Goal: Register for event/course

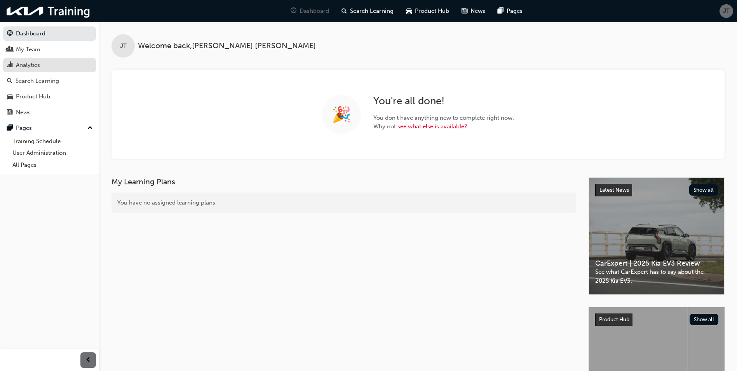
click at [33, 65] on div "Analytics" at bounding box center [28, 65] width 24 height 9
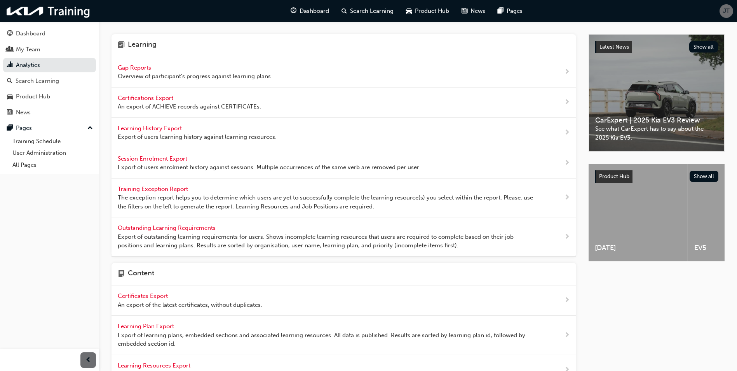
click at [133, 68] on span "Gap Reports" at bounding box center [135, 67] width 35 height 7
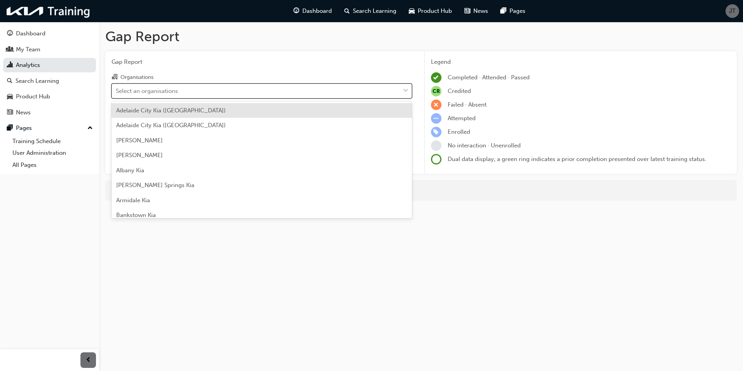
click at [171, 89] on div "Select an organisations" at bounding box center [147, 90] width 62 height 9
click at [117, 89] on input "Organisations option [GEOGRAPHIC_DATA] ([GEOGRAPHIC_DATA]) focused, 1 of 159. 1…" at bounding box center [116, 90] width 1 height 7
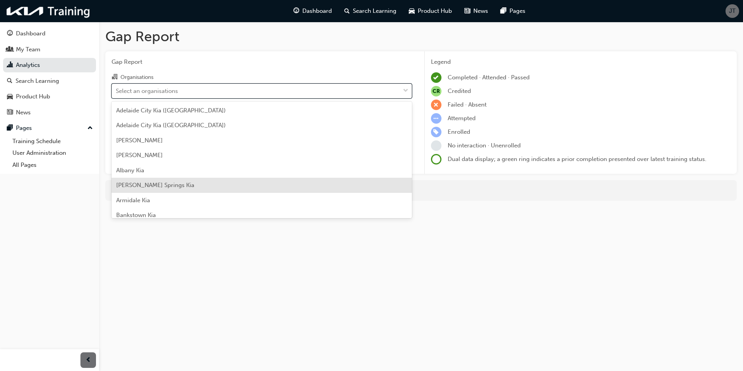
click at [158, 184] on span "[PERSON_NAME] Springs Kia" at bounding box center [155, 184] width 78 height 7
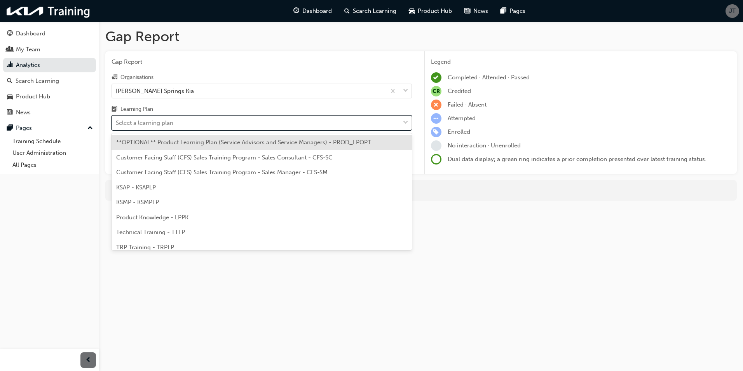
click at [189, 123] on div "Select a learning plan" at bounding box center [256, 123] width 288 height 14
click at [117, 123] on input "Learning Plan option **OPTIONAL** Product Learning Plan (Service Advisors and S…" at bounding box center [116, 122] width 1 height 7
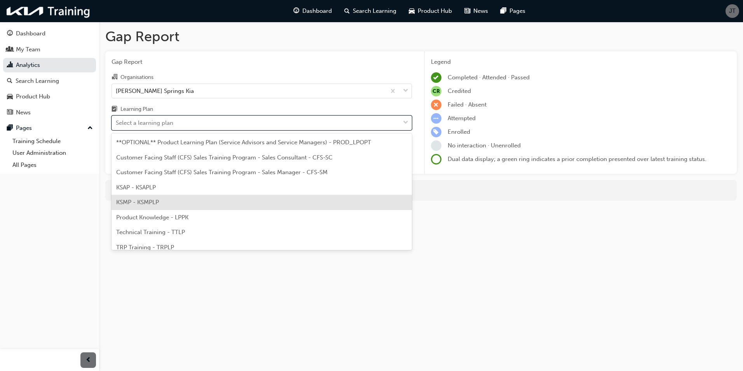
click at [174, 204] on div "KSMP - KSMPLP" at bounding box center [261, 202] width 300 height 15
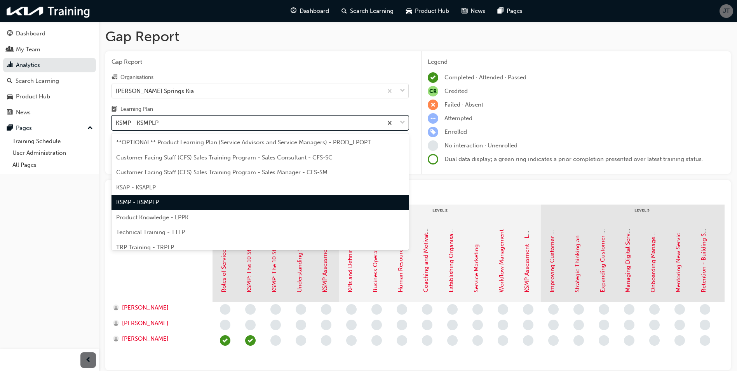
click at [212, 123] on div "KSMP - KSMPLP" at bounding box center [247, 123] width 271 height 14
click at [117, 123] on input "Learning Plan option KSMP - KSMPLP, selected. option KSMP - KSMPLP focused, 5 o…" at bounding box center [116, 122] width 1 height 7
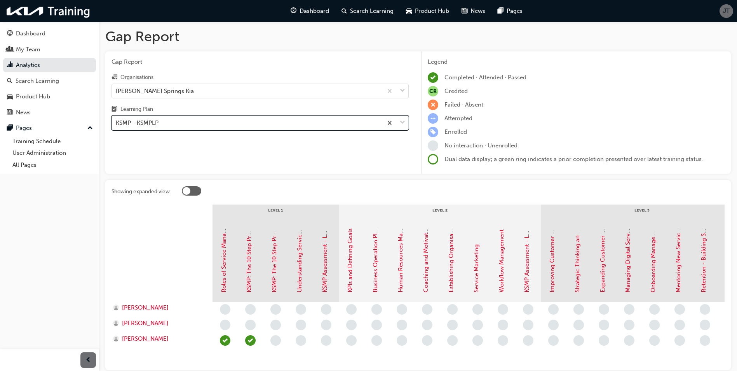
click at [212, 123] on div "KSMP - KSMPLP" at bounding box center [247, 123] width 271 height 14
click at [117, 123] on input "Learning Plan option KSMP - KSMPLP, selected. 0 results available. Select is fo…" at bounding box center [116, 122] width 1 height 7
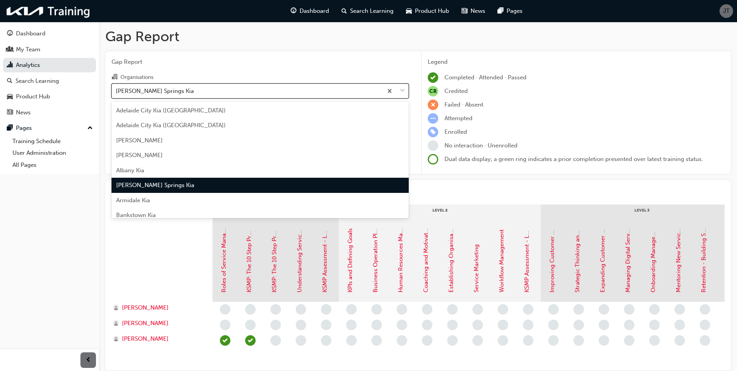
click at [208, 88] on div "[PERSON_NAME] Springs Kia" at bounding box center [247, 91] width 271 height 14
click at [117, 88] on input "Organisations option [PERSON_NAME] Springs Kia, selected. option [PERSON_NAME] …" at bounding box center [116, 90] width 1 height 7
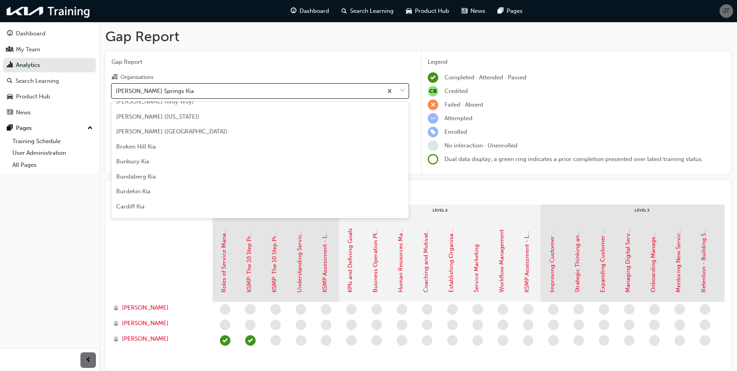
scroll to position [194, 0]
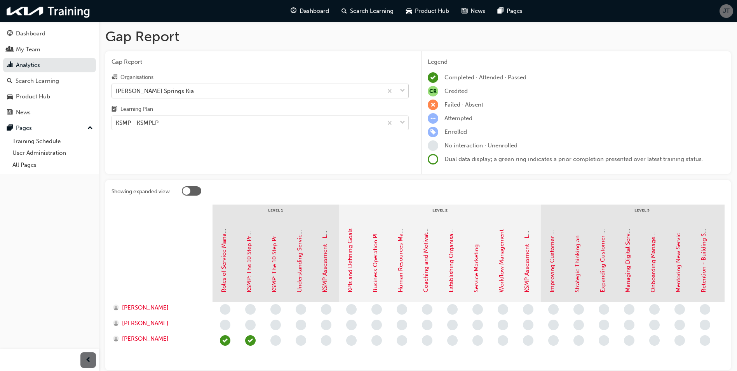
click at [399, 90] on div at bounding box center [396, 91] width 26 height 14
click at [117, 90] on input "Organisations [PERSON_NAME] Springs Kia" at bounding box center [116, 90] width 1 height 7
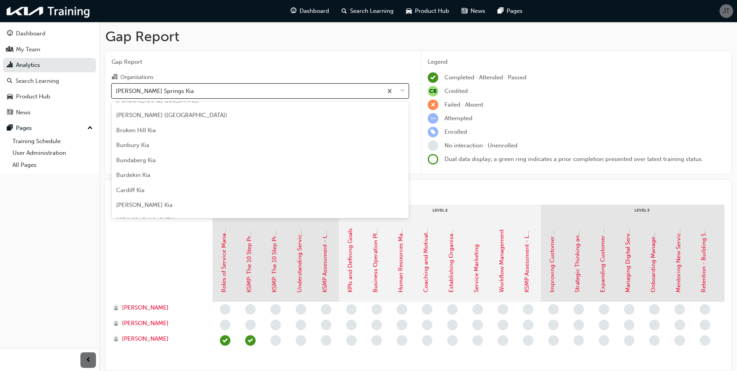
scroll to position [272, 0]
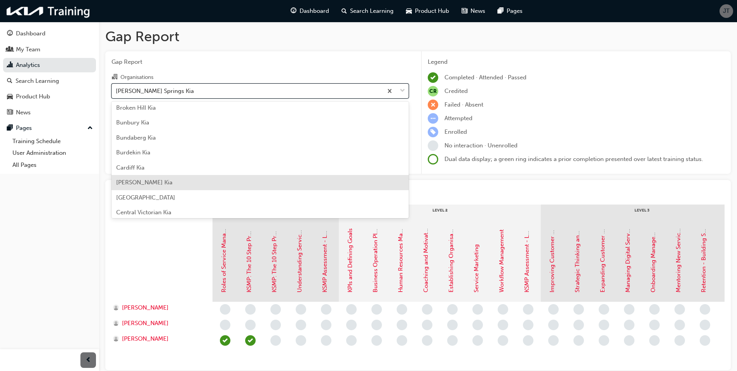
click at [161, 183] on div "[PERSON_NAME] Kia" at bounding box center [259, 182] width 297 height 15
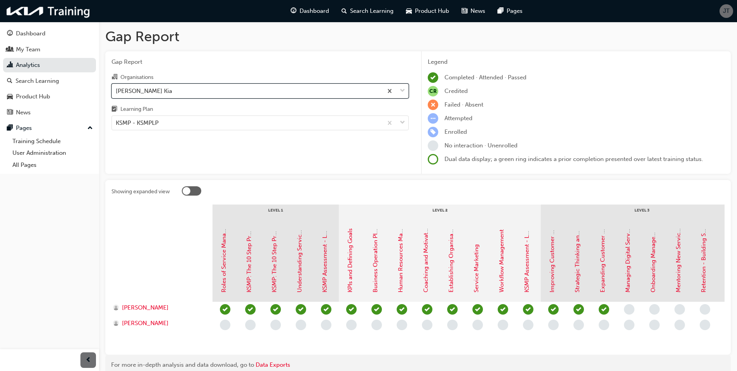
click at [403, 93] on span "down-icon" at bounding box center [402, 91] width 5 height 10
click at [117, 93] on input "Organisations option [PERSON_NAME] Kia, selected. 0 results available. Select i…" at bounding box center [116, 90] width 1 height 7
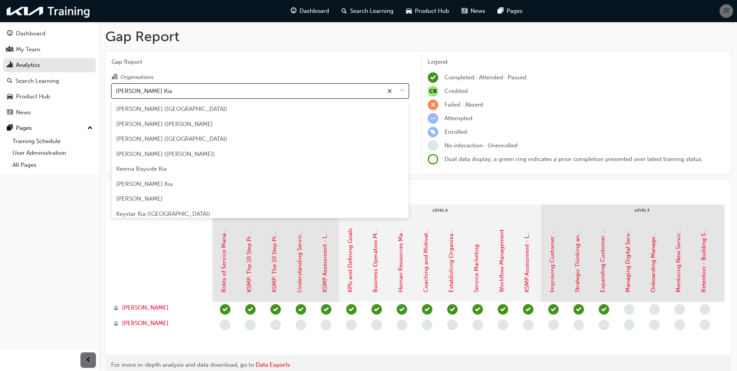
scroll to position [910, 0]
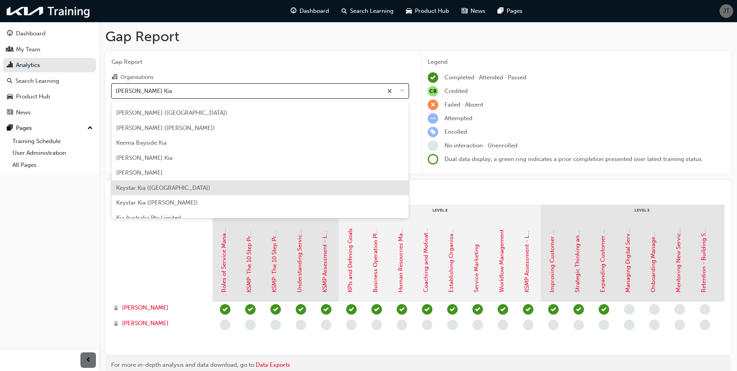
click at [181, 186] on div "Keystar Kia ([GEOGRAPHIC_DATA])" at bounding box center [259, 187] width 297 height 15
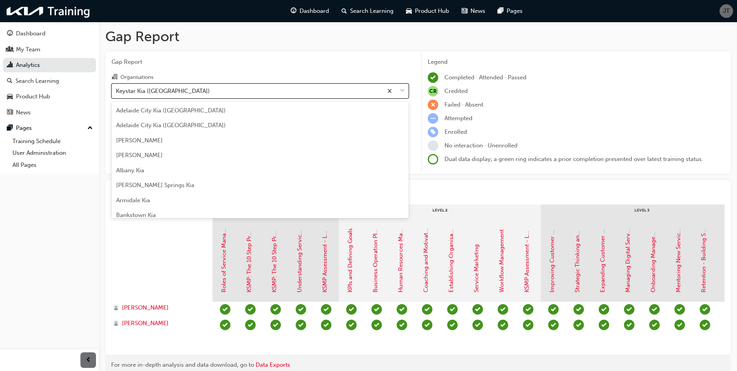
click at [405, 90] on div at bounding box center [396, 91] width 26 height 14
click at [117, 90] on input "Organisations option Keystar Kia ([GEOGRAPHIC_DATA]), selected. option Keystar …" at bounding box center [116, 90] width 1 height 7
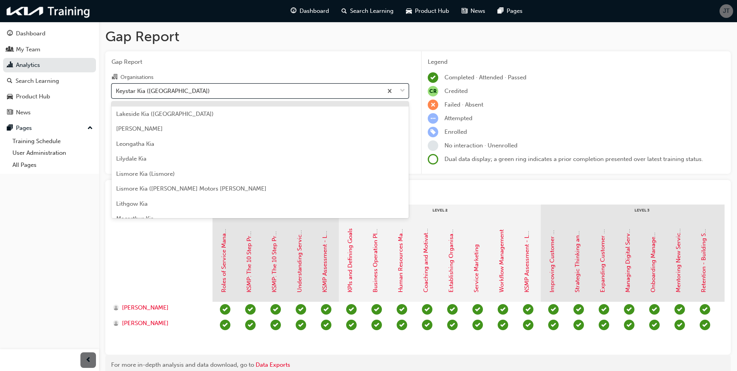
scroll to position [1047, 0]
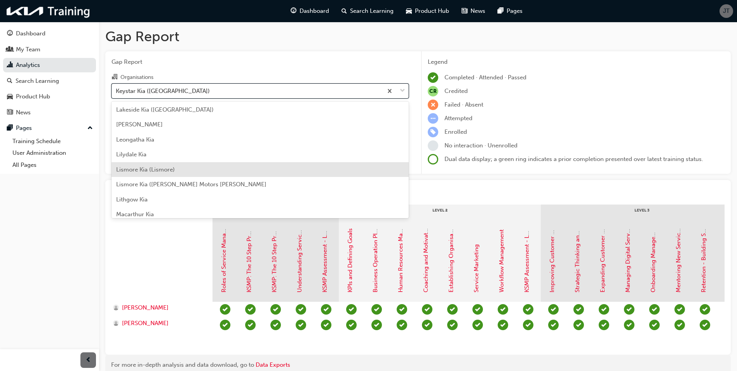
click at [148, 170] on span "Lismore Kia (Lismore)" at bounding box center [145, 169] width 59 height 7
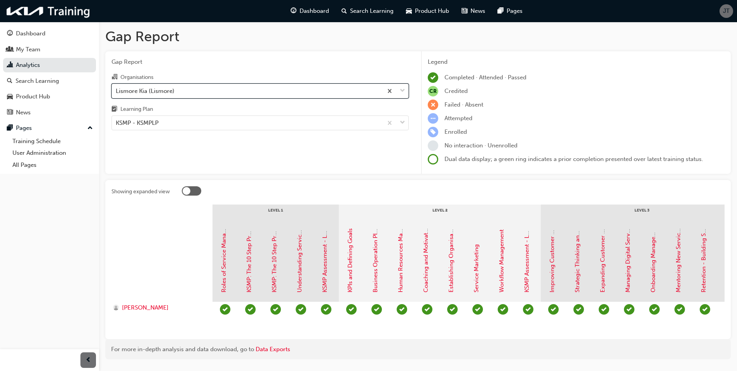
click at [405, 93] on div at bounding box center [396, 91] width 26 height 14
click at [117, 93] on input "Organisations option Lismore Kia (Lismore), selected. 0 results available. Sele…" at bounding box center [116, 90] width 1 height 7
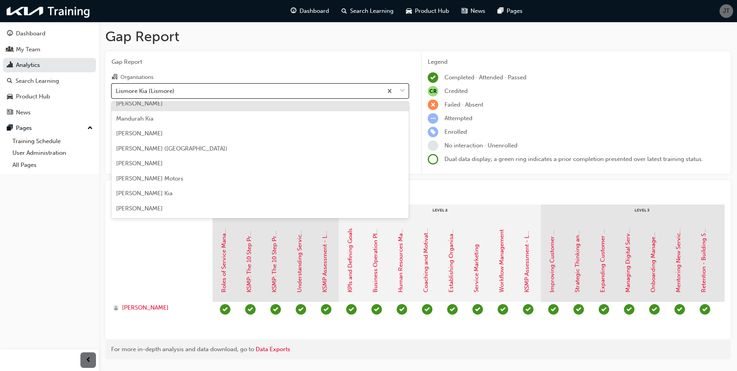
scroll to position [1206, 0]
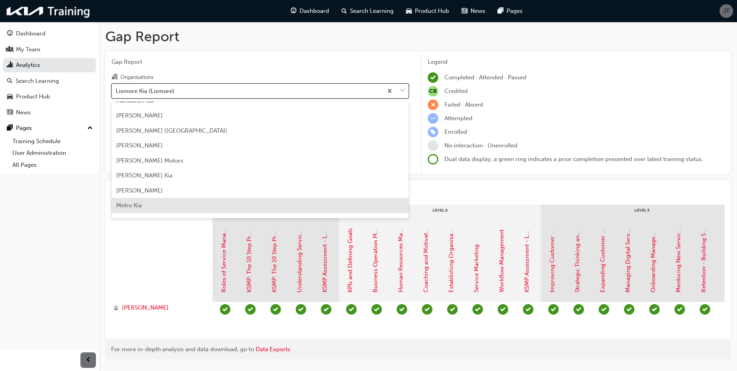
click at [157, 200] on div "Metro Kia" at bounding box center [259, 205] width 297 height 15
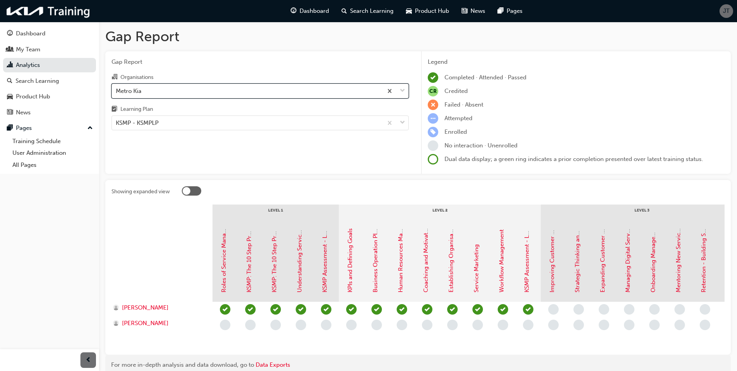
click at [404, 91] on span "down-icon" at bounding box center [402, 91] width 5 height 10
click at [117, 91] on input "Organisations option Metro Kia, selected. 0 results available. Select is focuse…" at bounding box center [116, 90] width 1 height 7
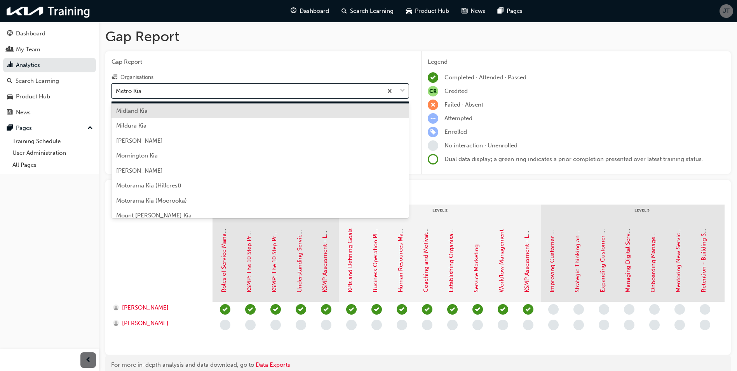
scroll to position [1323, 0]
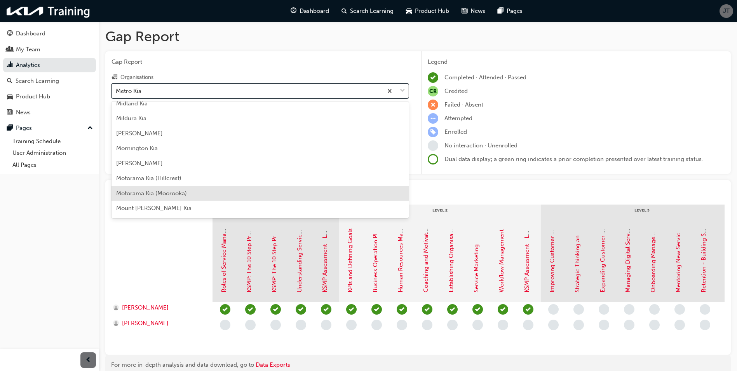
click at [167, 196] on span "Motorama Kia (Moorooka)" at bounding box center [151, 193] width 71 height 7
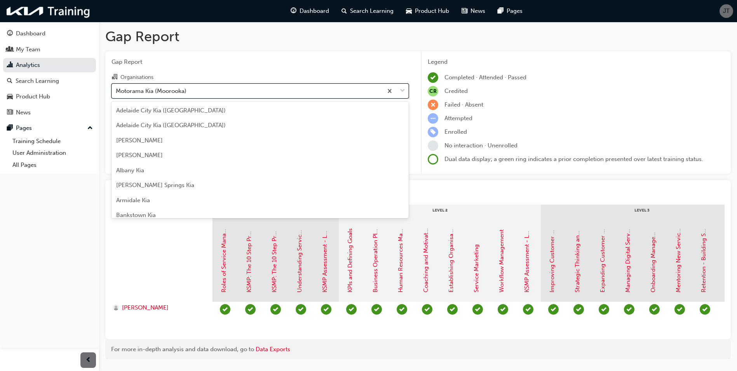
click at [403, 90] on span "down-icon" at bounding box center [402, 91] width 5 height 10
click at [117, 90] on input "Organisations option Motorama Kia ([GEOGRAPHIC_DATA]), selected. option Motoram…" at bounding box center [116, 90] width 1 height 7
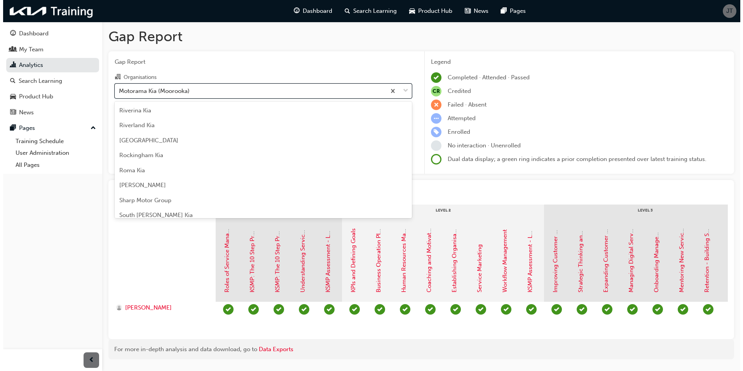
scroll to position [1854, 0]
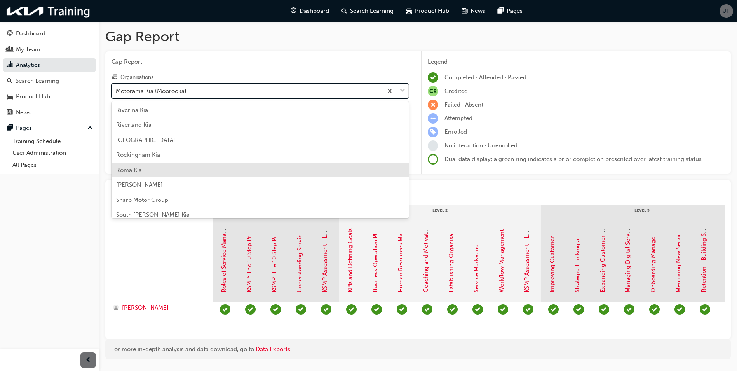
click at [191, 171] on div "Roma Kia" at bounding box center [259, 169] width 297 height 15
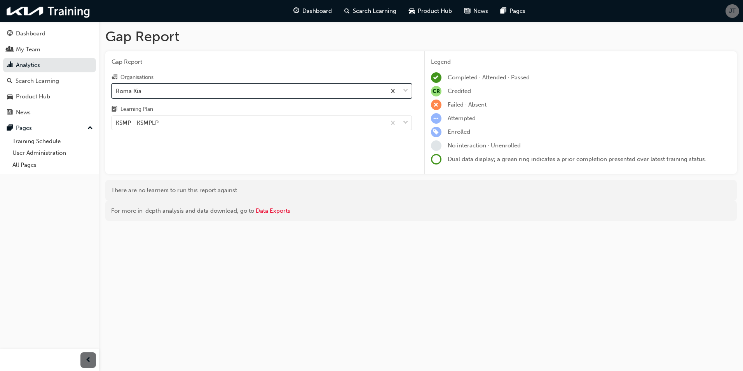
click at [407, 89] on span "down-icon" at bounding box center [405, 91] width 5 height 10
click at [117, 89] on input "Organisations option Roma Kia, selected. 0 results available. Select is focused…" at bounding box center [116, 90] width 1 height 7
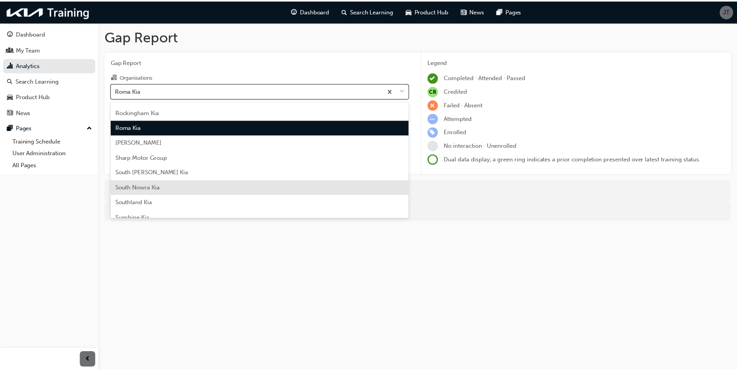
scroll to position [1936, 0]
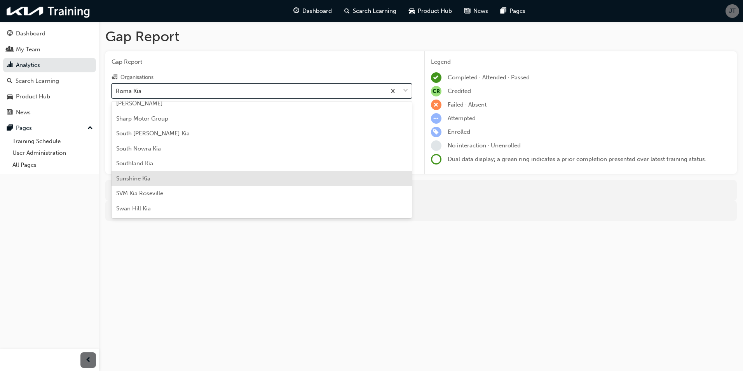
click at [173, 179] on div "Sunshine Kia" at bounding box center [261, 178] width 300 height 15
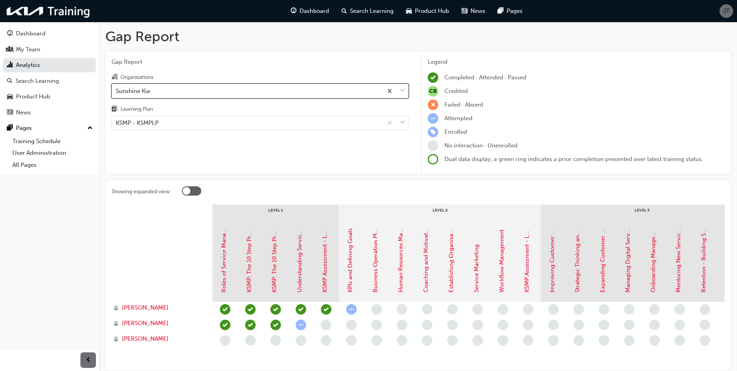
click at [402, 89] on span "down-icon" at bounding box center [402, 91] width 5 height 10
click at [117, 89] on input "Organisations option [PERSON_NAME], selected. 0 results available. Select is fo…" at bounding box center [116, 90] width 1 height 7
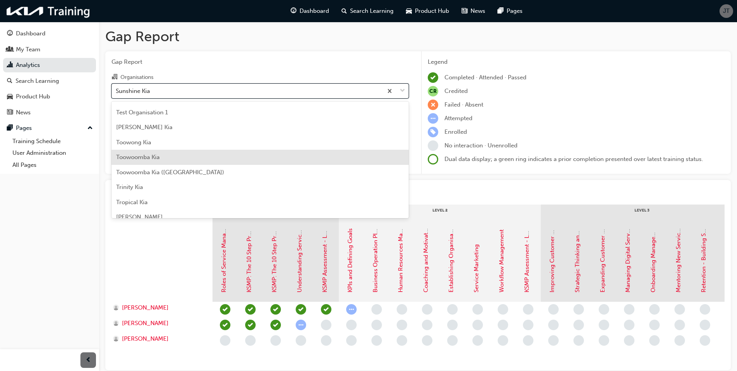
scroll to position [2103, 0]
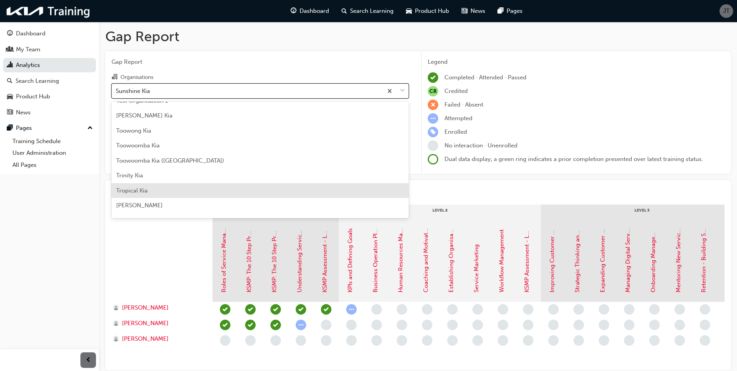
click at [164, 190] on div "Tropical Kia" at bounding box center [259, 190] width 297 height 15
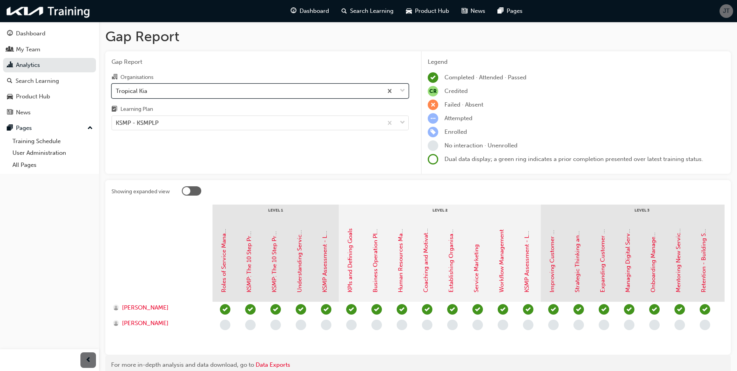
click at [405, 91] on span "down-icon" at bounding box center [402, 91] width 5 height 10
click at [117, 91] on input "Organisations option Tropical Kia, selected. 0 results available. Select is foc…" at bounding box center [116, 90] width 1 height 7
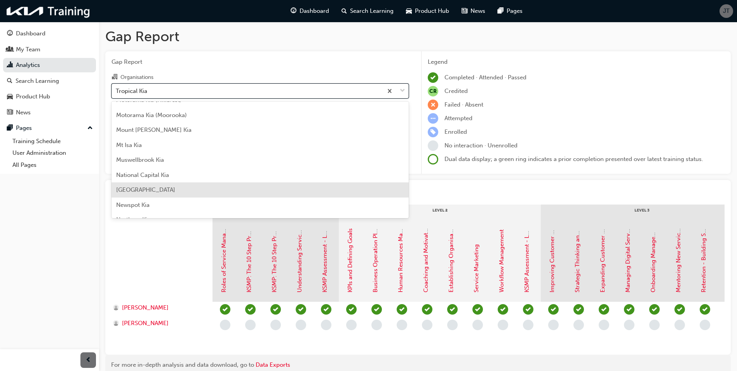
scroll to position [1389, 0]
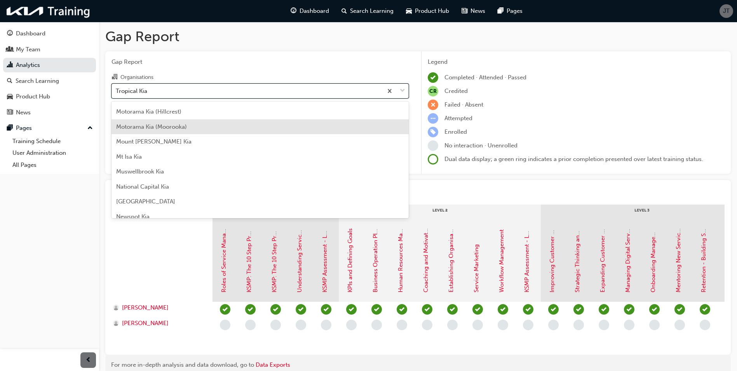
click at [196, 124] on div "Motorama Kia (Moorooka)" at bounding box center [259, 126] width 297 height 15
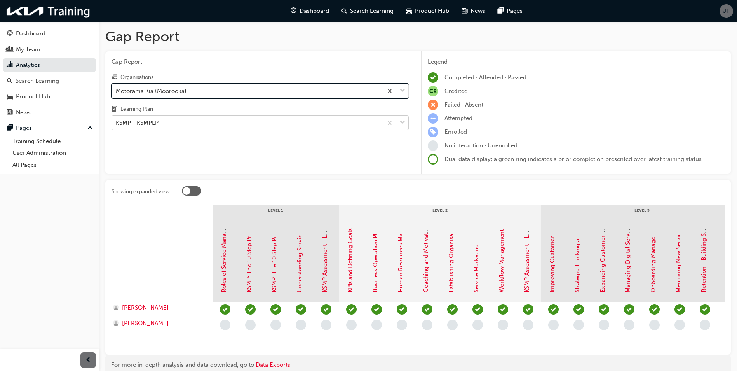
click at [404, 123] on span "down-icon" at bounding box center [402, 123] width 5 height 10
click at [117, 123] on input "Learning Plan KSMP - KSMPLP" at bounding box center [116, 122] width 1 height 7
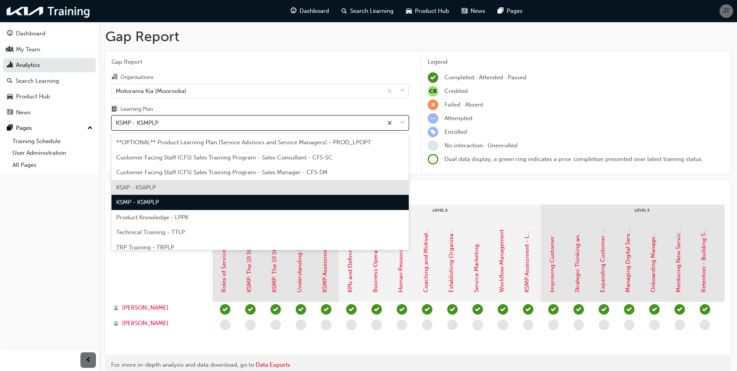
click at [152, 188] on span "KSAP - KSAPLP" at bounding box center [136, 187] width 40 height 7
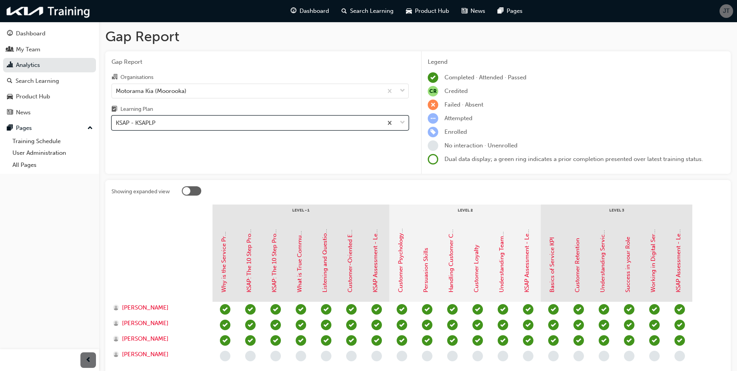
click at [404, 122] on span "down-icon" at bounding box center [402, 123] width 5 height 10
click at [117, 122] on input "Learning Plan option KSAP - KSAPLP, selected. 0 results available. Select is fo…" at bounding box center [116, 122] width 1 height 7
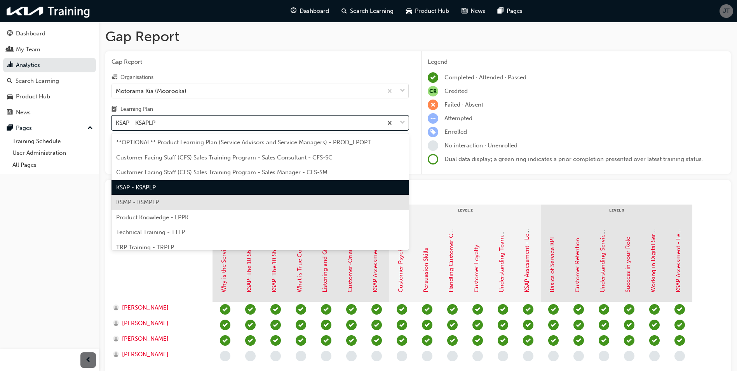
click at [169, 198] on div "KSMP - KSMPLP" at bounding box center [259, 202] width 297 height 15
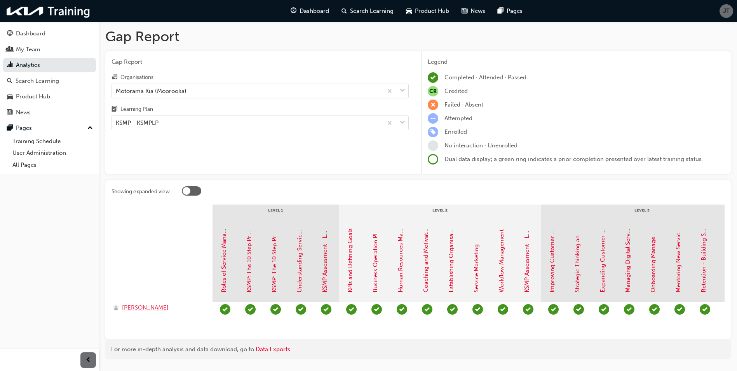
click at [135, 307] on span "[PERSON_NAME]" at bounding box center [145, 307] width 47 height 9
click at [404, 90] on span "down-icon" at bounding box center [402, 91] width 5 height 10
click at [117, 90] on input "Organisations Motorama Kia ([GEOGRAPHIC_DATA])" at bounding box center [116, 90] width 1 height 7
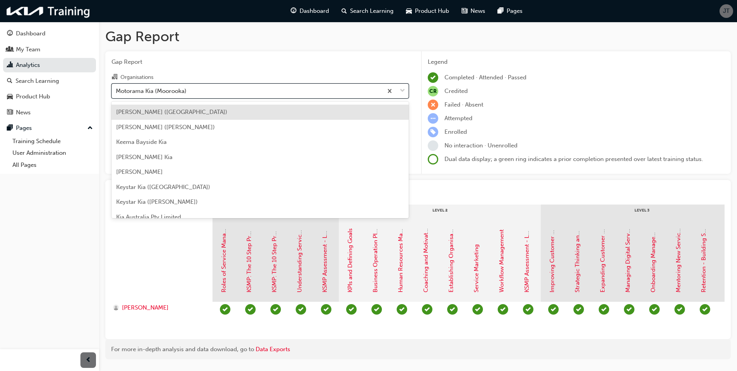
scroll to position [922, 0]
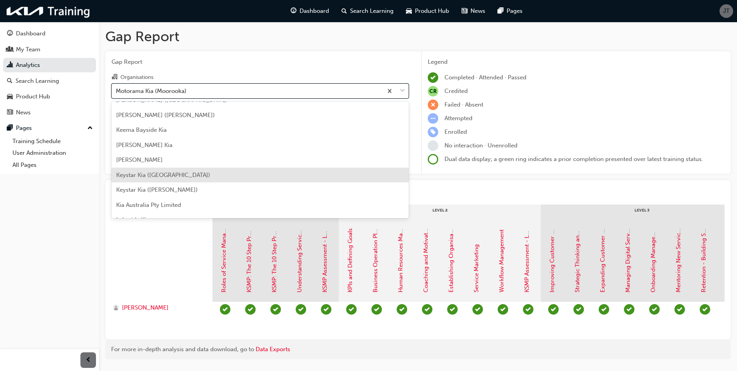
click at [193, 177] on div "Keystar Kia ([GEOGRAPHIC_DATA])" at bounding box center [259, 174] width 297 height 15
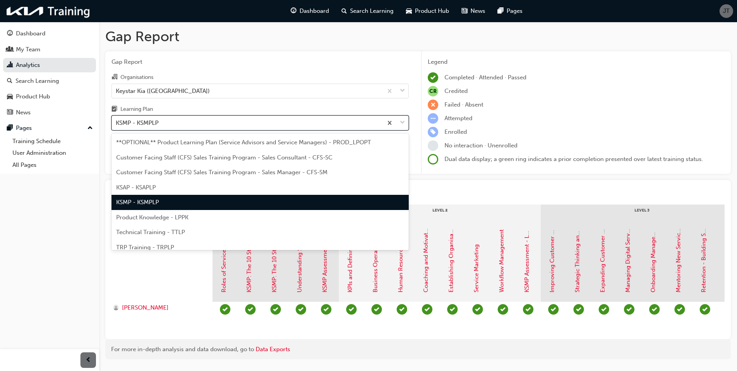
click at [219, 124] on div "KSMP - KSMPLP" at bounding box center [247, 123] width 271 height 14
click at [117, 124] on input "Learning Plan option KSMP - KSMPLP focused, 5 of 9. 9 results available. Use Up…" at bounding box center [116, 122] width 1 height 7
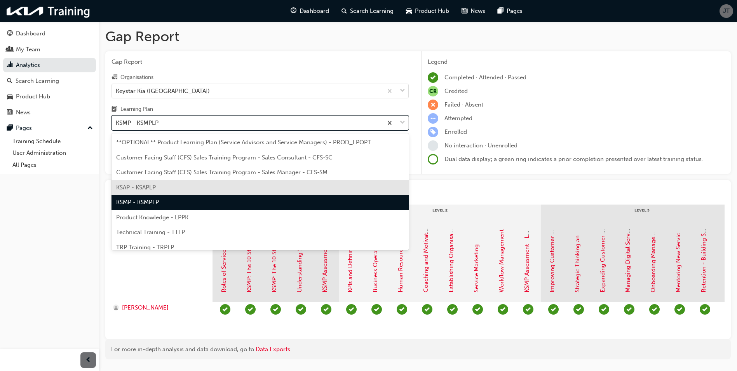
click at [188, 185] on div "KSAP - KSAPLP" at bounding box center [259, 187] width 297 height 15
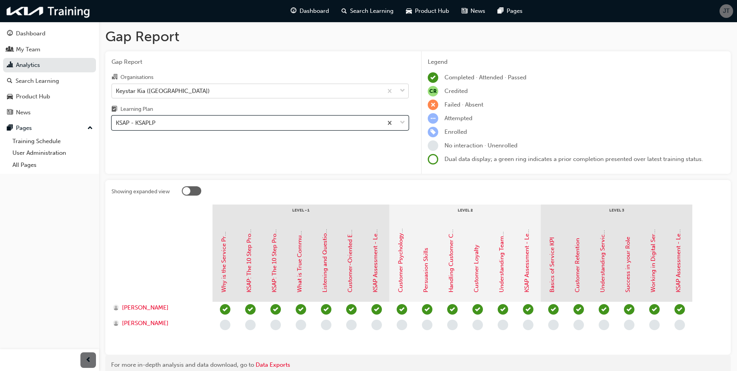
click at [401, 88] on span "down-icon" at bounding box center [402, 91] width 5 height 10
click at [117, 88] on input "Organisations Keystar Kia ([GEOGRAPHIC_DATA])" at bounding box center [116, 90] width 1 height 7
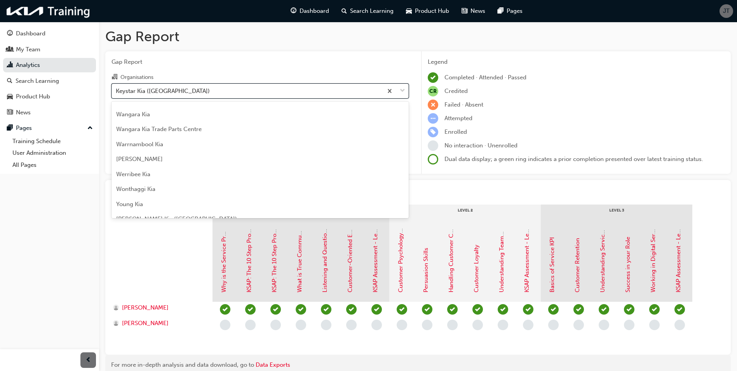
scroll to position [2264, 0]
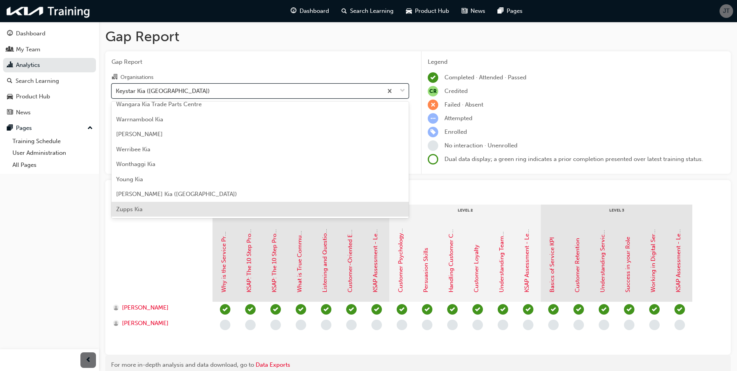
click at [141, 210] on span "Zupps Kia" at bounding box center [129, 208] width 26 height 7
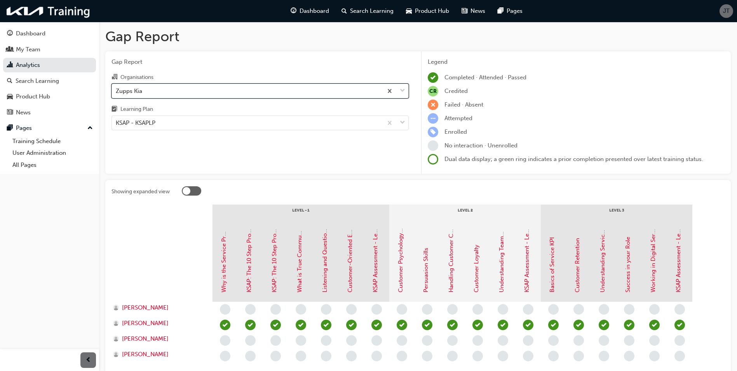
click at [402, 92] on span "down-icon" at bounding box center [402, 91] width 5 height 10
click at [117, 92] on input "Organisations option [PERSON_NAME], selected. 0 results available. Select is fo…" at bounding box center [116, 90] width 1 height 7
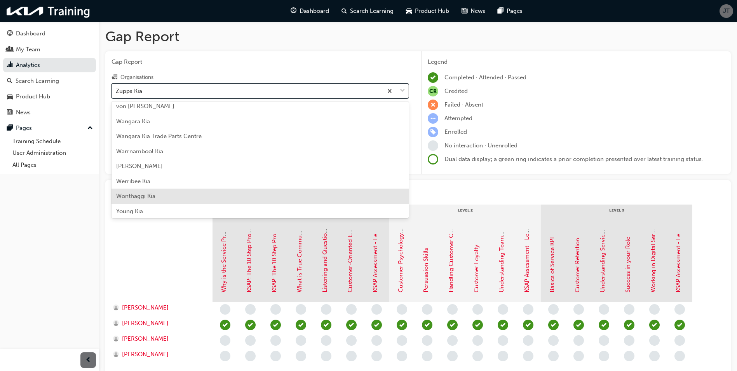
scroll to position [2186, 0]
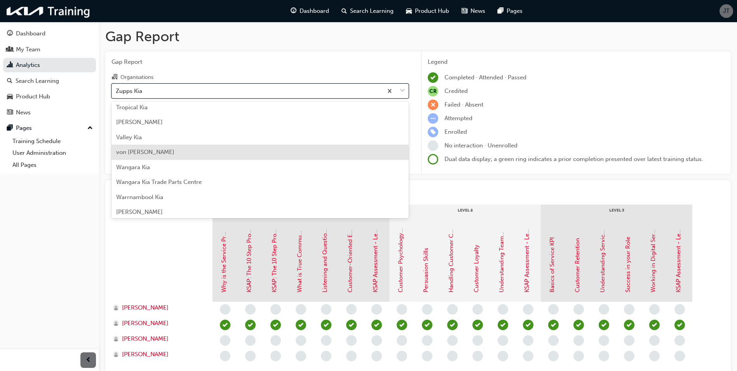
click at [146, 156] on div "von [PERSON_NAME]" at bounding box center [259, 151] width 297 height 15
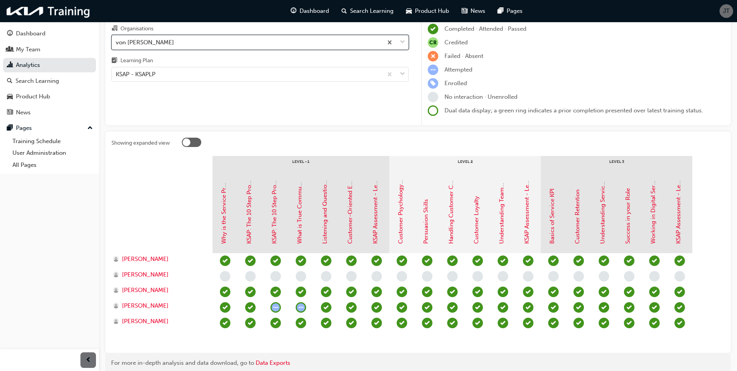
scroll to position [5, 0]
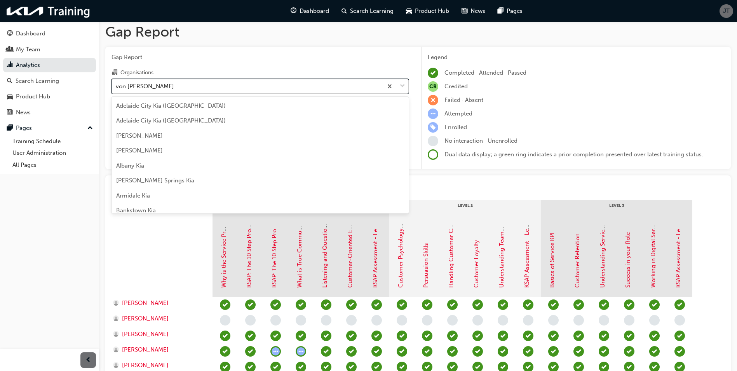
click at [404, 87] on span "down-icon" at bounding box center [402, 86] width 5 height 10
click at [117, 87] on input "Organisations option von [PERSON_NAME], selected. option von [PERSON_NAME] focu…" at bounding box center [116, 85] width 1 height 7
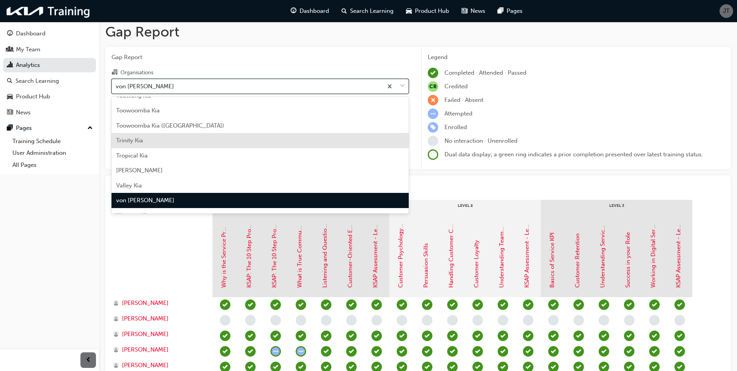
click at [152, 141] on div "Trinity Kia" at bounding box center [259, 140] width 297 height 15
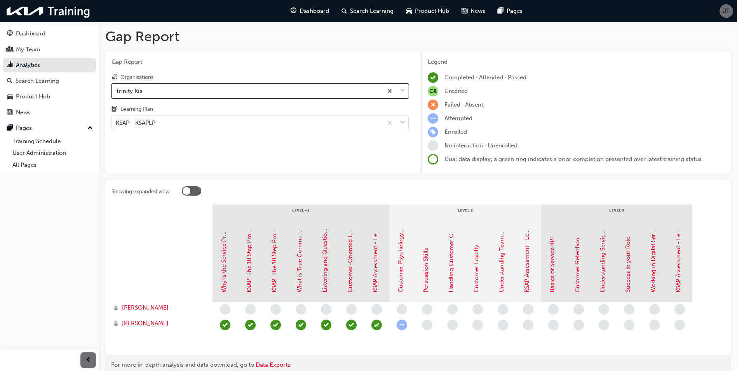
click at [400, 90] on span "down-icon" at bounding box center [402, 91] width 5 height 10
click at [117, 90] on input "Organisations option Trinity Kia, selected. 0 results available. Select is focu…" at bounding box center [116, 90] width 1 height 7
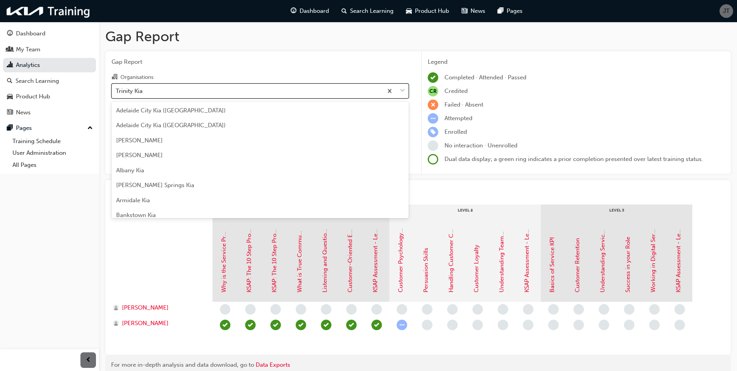
scroll to position [2074, 0]
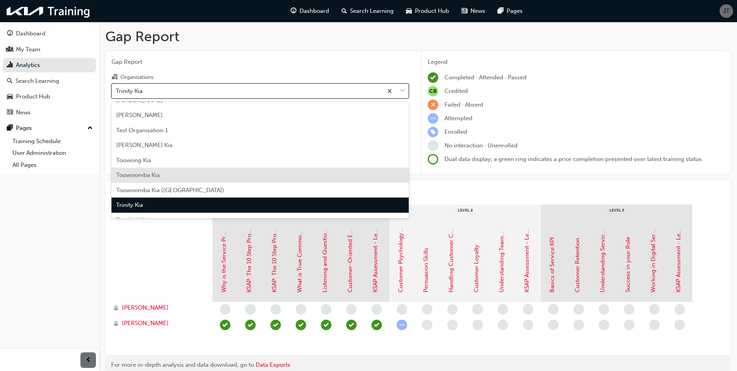
click at [149, 174] on span "Toowoomba Kia" at bounding box center [137, 174] width 43 height 7
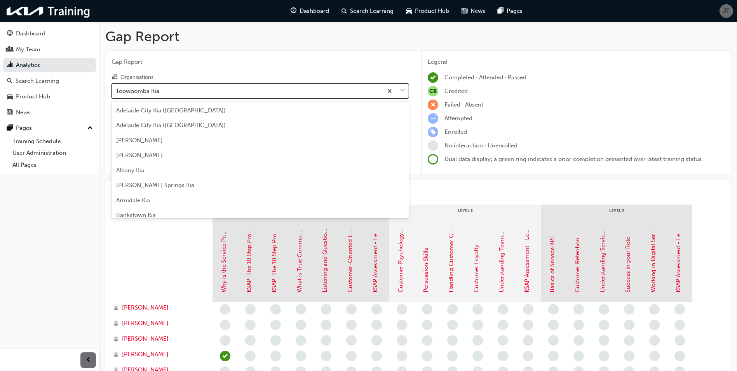
click at [402, 90] on span "down-icon" at bounding box center [402, 91] width 5 height 10
click at [117, 90] on input "Organisations option Toowoomba Kia, selected. option Toowoomba Kia focused, 144…" at bounding box center [116, 90] width 1 height 7
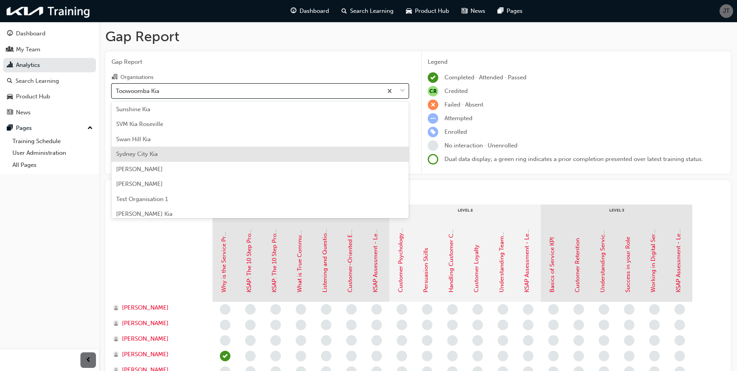
scroll to position [1966, 0]
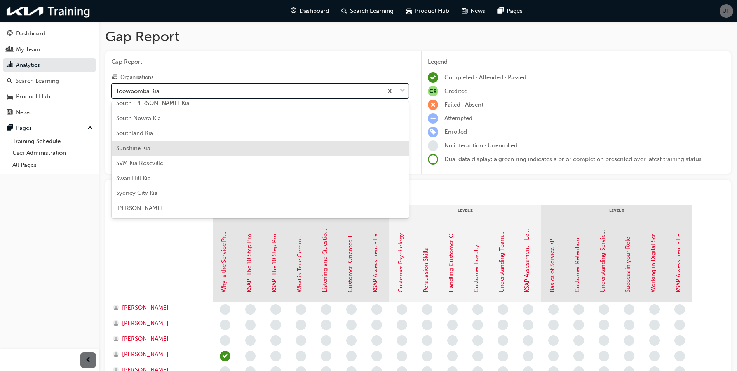
click at [170, 152] on div "Sunshine Kia" at bounding box center [259, 148] width 297 height 15
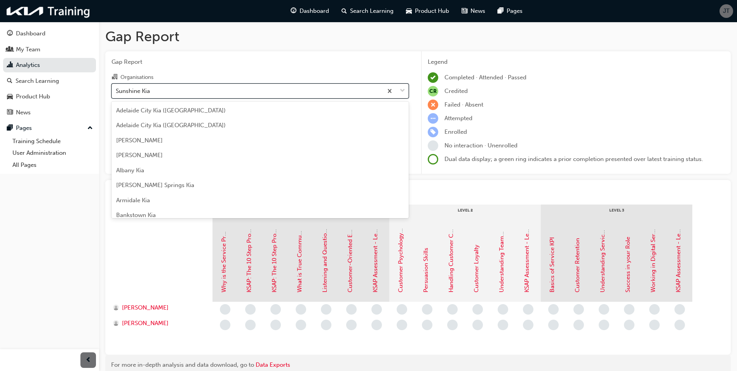
click at [404, 91] on span "down-icon" at bounding box center [402, 91] width 5 height 10
click at [117, 91] on input "Organisations option [PERSON_NAME], selected. option Sunshine Kia focused, 135 …" at bounding box center [116, 90] width 1 height 7
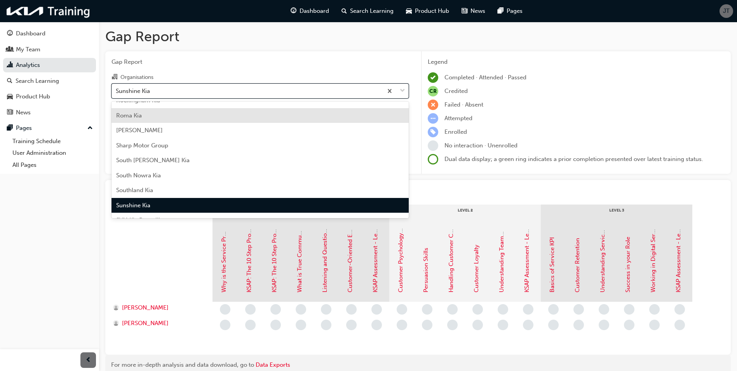
click at [154, 119] on div "Roma Kia" at bounding box center [259, 115] width 297 height 15
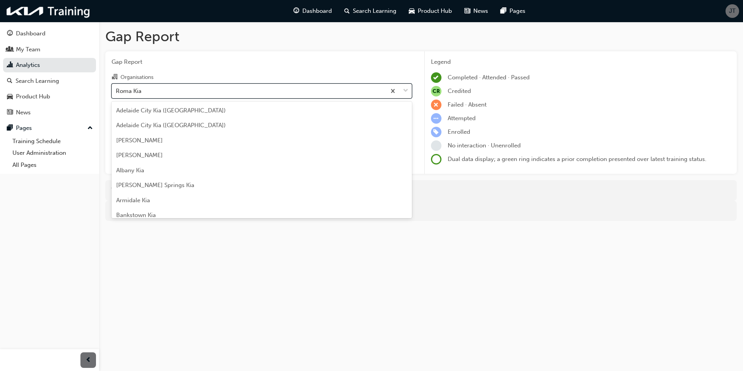
click at [408, 90] on div at bounding box center [399, 91] width 26 height 14
click at [117, 90] on input "Organisations option Roma Kia, selected. option Roma Kia focused, 129 of 159. 1…" at bounding box center [116, 90] width 1 height 7
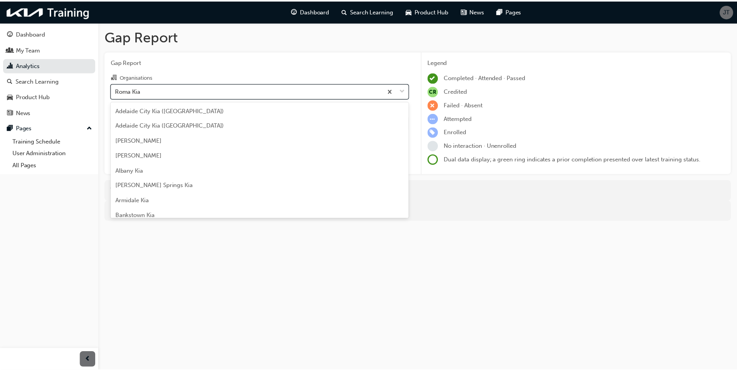
scroll to position [1819, 0]
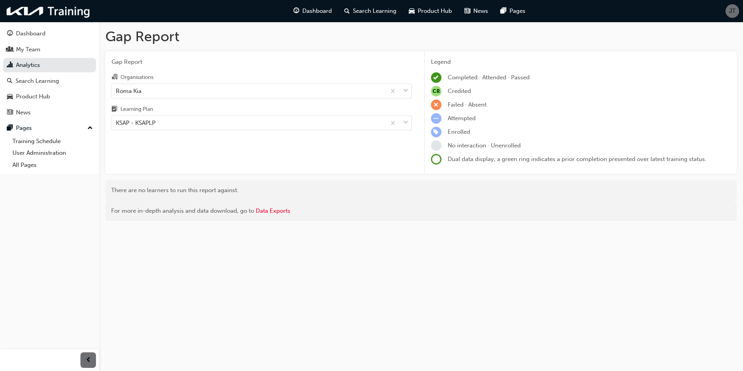
click at [157, 286] on div "Gap Report Gap Report Organisations Roma Kia Learning Plan KSAP - KSAPLP Legend…" at bounding box center [371, 185] width 743 height 371
click at [38, 84] on div "Search Learning" at bounding box center [37, 81] width 43 height 9
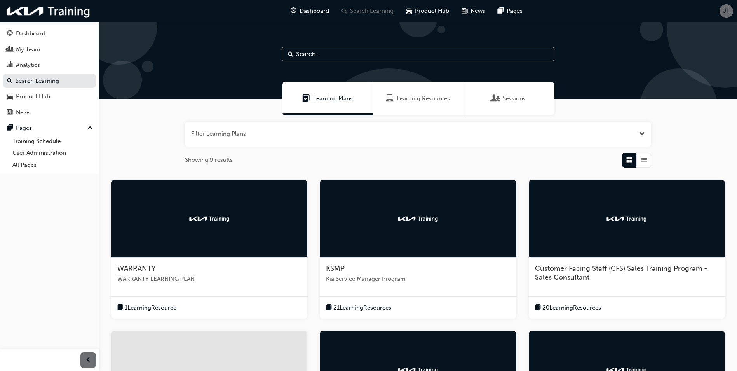
click at [507, 92] on div "Sessions" at bounding box center [508, 99] width 90 height 34
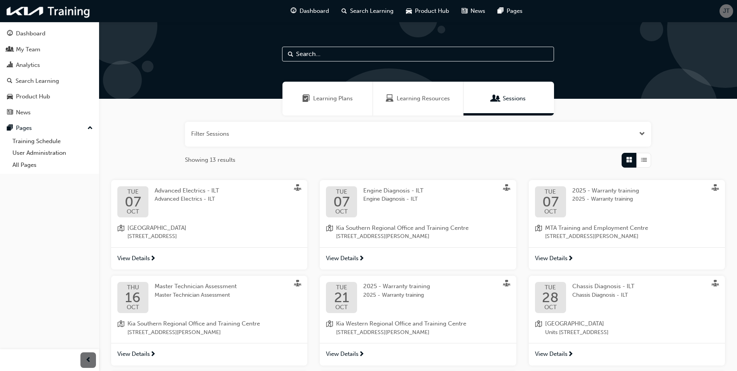
click at [588, 318] on div "[DATE] Chassis Diagnosis - ILT Chassis Diagnosis - ILT Kia Northern Region Tech…" at bounding box center [627, 308] width 196 height 67
click at [557, 352] on span "View Details" at bounding box center [551, 353] width 33 height 9
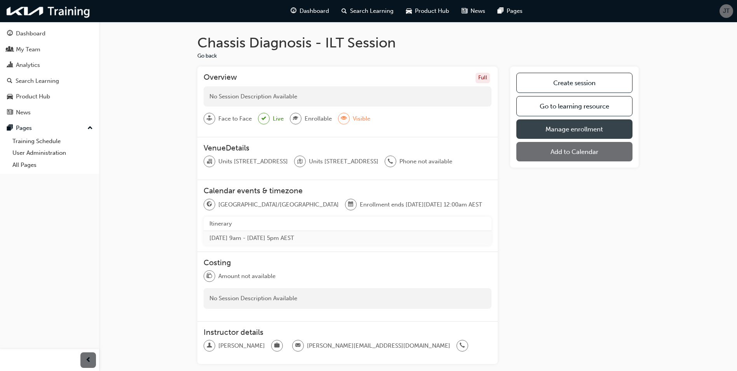
click at [544, 127] on link "Manage enrollment" at bounding box center [574, 128] width 116 height 19
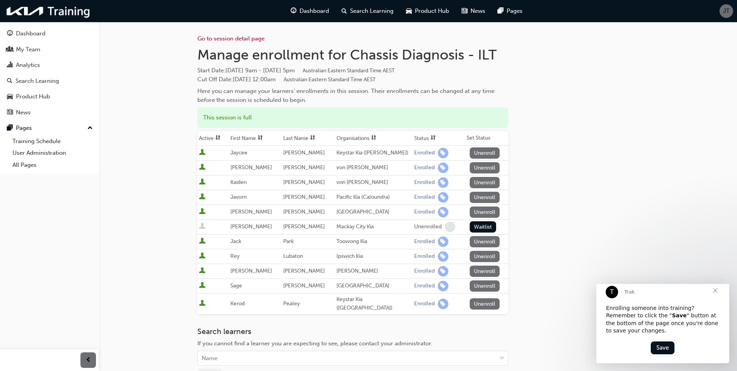
click at [715, 293] on span "Close" at bounding box center [715, 290] width 28 height 28
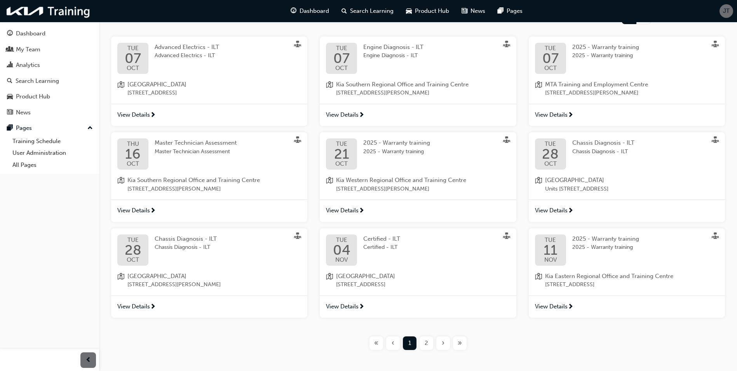
scroll to position [155, 0]
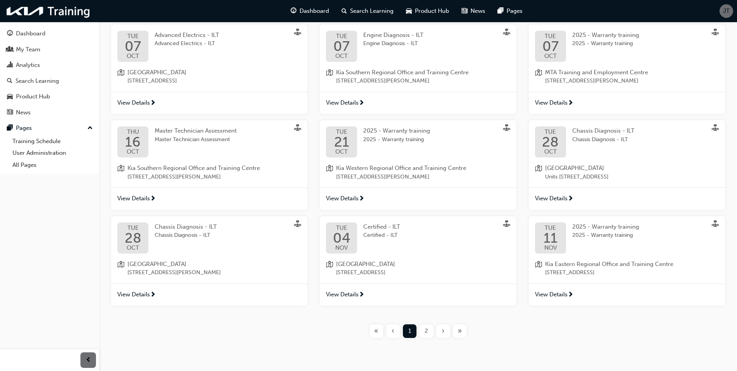
click at [426, 333] on span "2" at bounding box center [425, 330] width 3 height 9
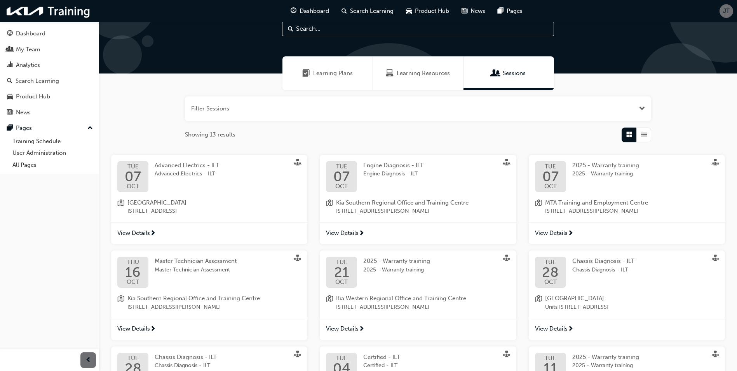
scroll to position [39, 0]
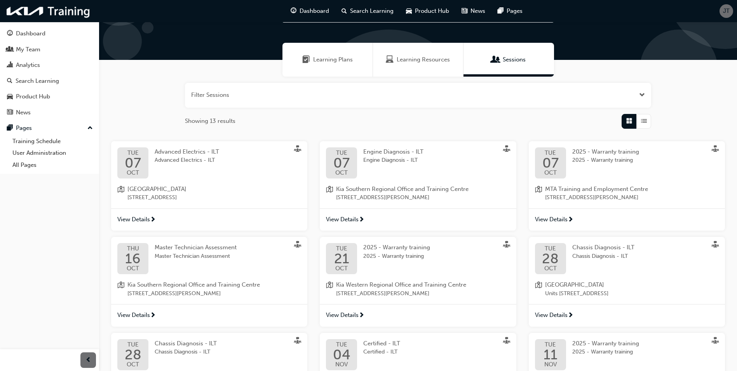
click at [584, 284] on span "[GEOGRAPHIC_DATA]" at bounding box center [576, 284] width 63 height 9
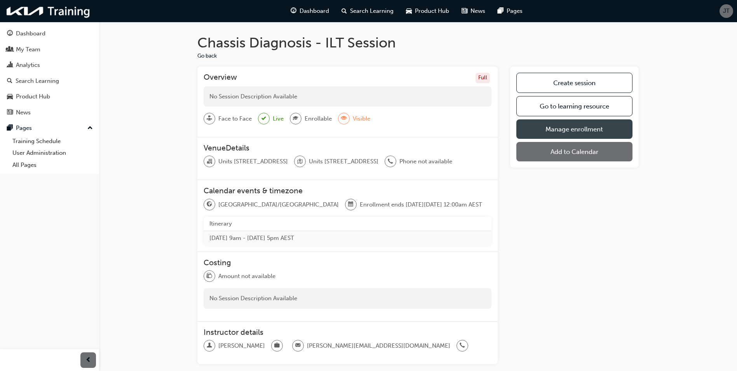
click at [590, 132] on link "Manage enrollment" at bounding box center [574, 128] width 116 height 19
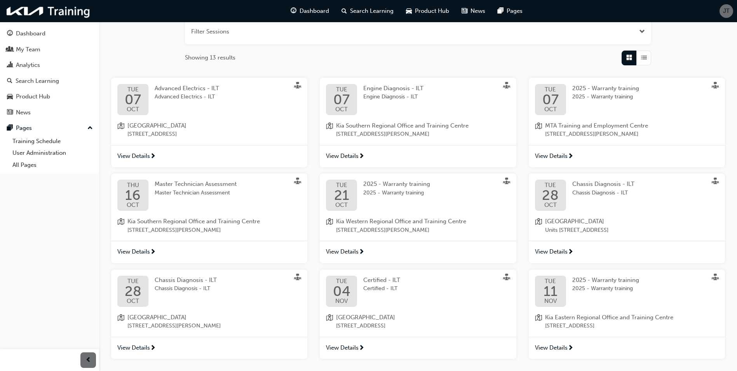
scroll to position [173, 0]
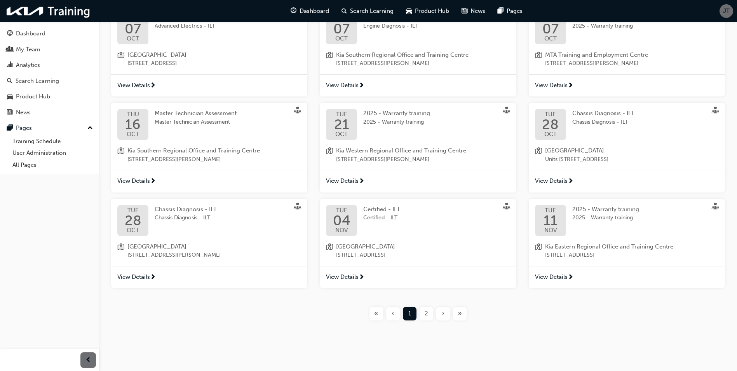
click at [429, 313] on div "2" at bounding box center [426, 313] width 14 height 14
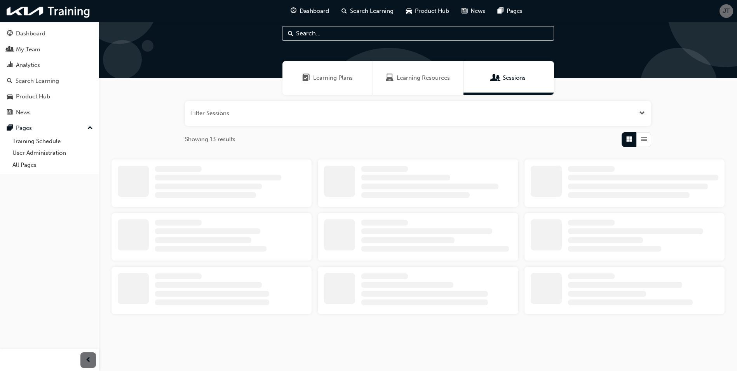
scroll to position [173, 0]
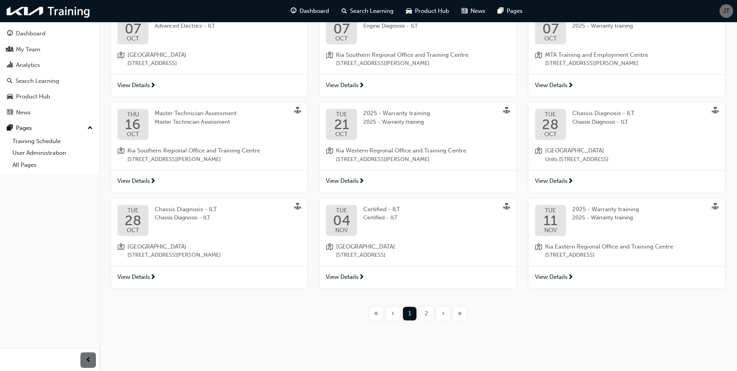
click at [186, 151] on span "Kia Southern Regional Office and Training Centre" at bounding box center [193, 150] width 132 height 9
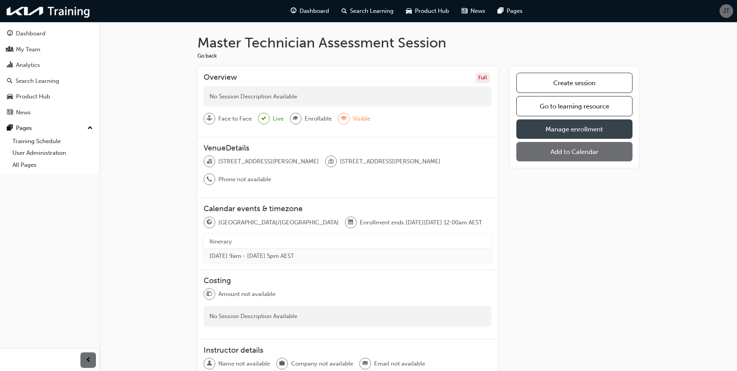
click at [552, 126] on link "Manage enrollment" at bounding box center [574, 128] width 116 height 19
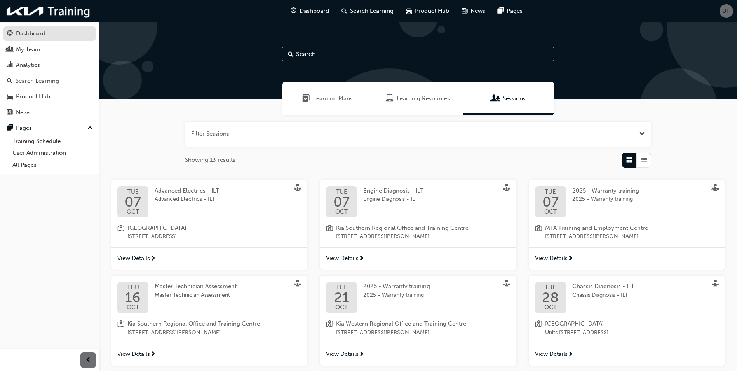
click at [46, 31] on div "Dashboard" at bounding box center [49, 34] width 85 height 10
